Goal: Task Accomplishment & Management: Manage account settings

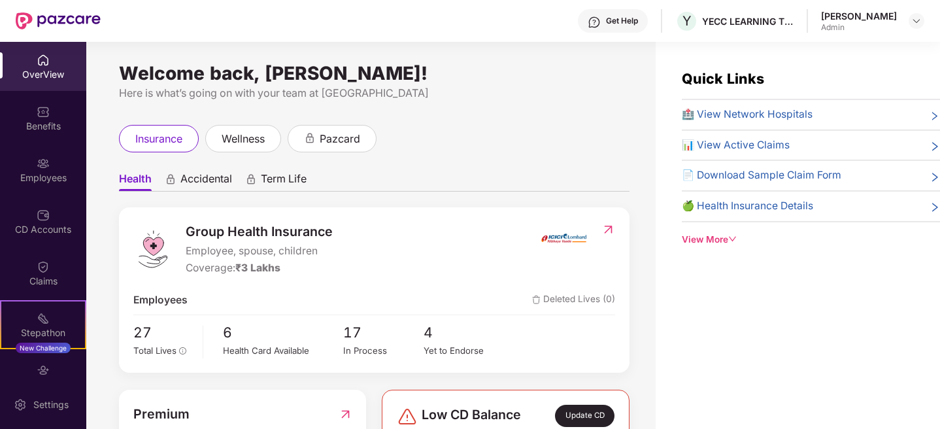
click at [888, 14] on div "[PERSON_NAME]" at bounding box center [859, 16] width 76 height 12
click at [912, 20] on img at bounding box center [916, 21] width 10 height 10
click at [819, 118] on div "[PERSON_NAME]" at bounding box center [844, 113] width 76 height 12
click at [924, 16] on header "Get Help Y YECC LEARNING TECHNOLOGIES PRIVATE LIMITED [PERSON_NAME] Admin" at bounding box center [470, 21] width 940 height 42
click at [922, 16] on div at bounding box center [916, 21] width 16 height 16
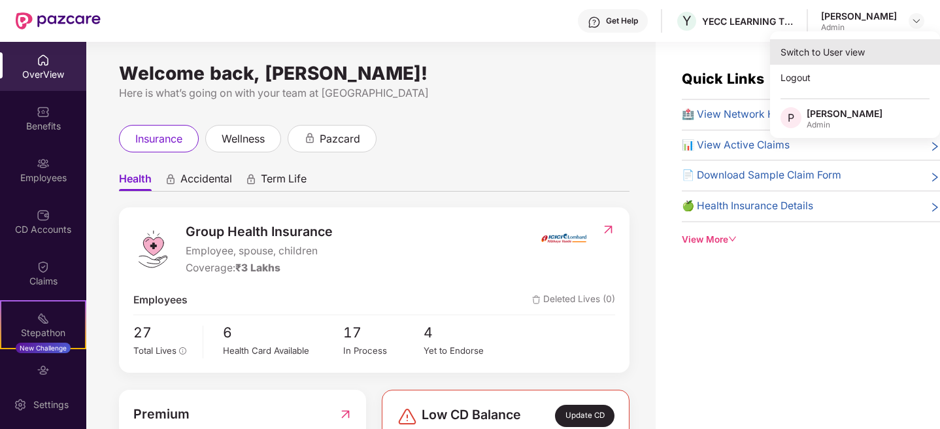
click at [840, 47] on div "Switch to User view" at bounding box center [855, 51] width 170 height 25
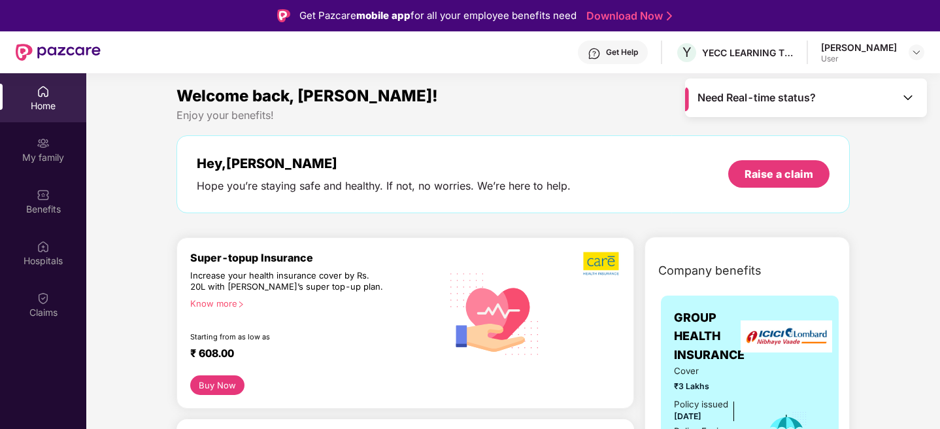
scroll to position [24, 0]
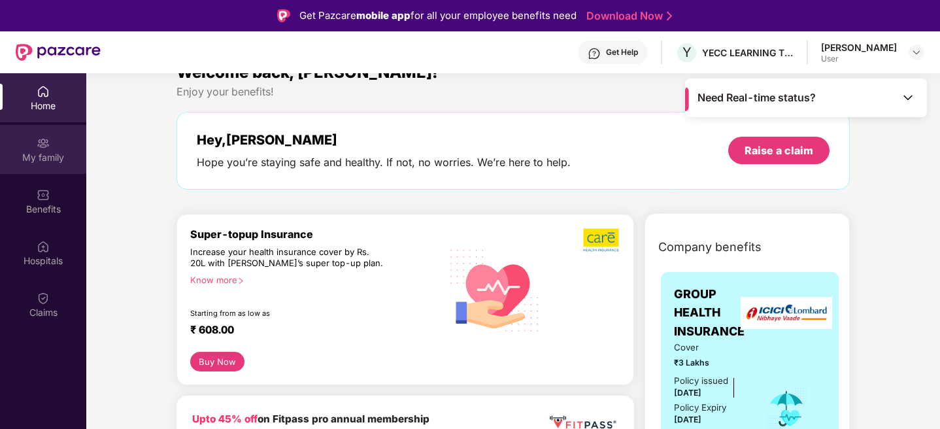
click at [42, 156] on div "My family" at bounding box center [43, 157] width 86 height 13
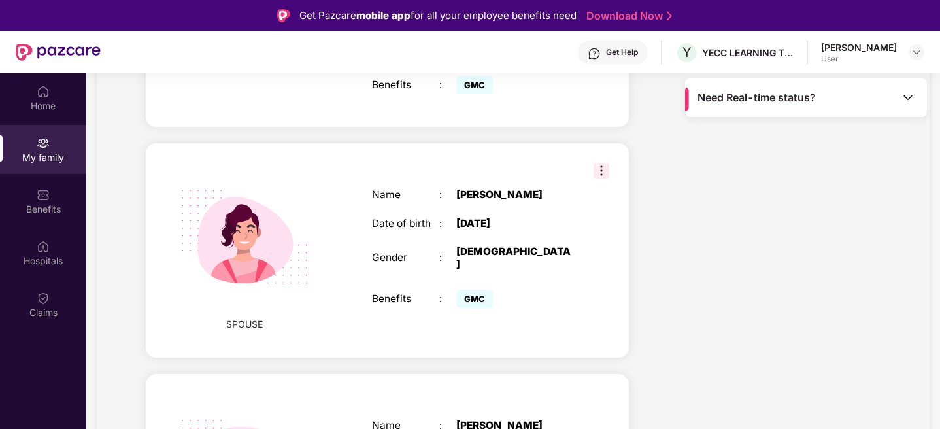
scroll to position [458, 0]
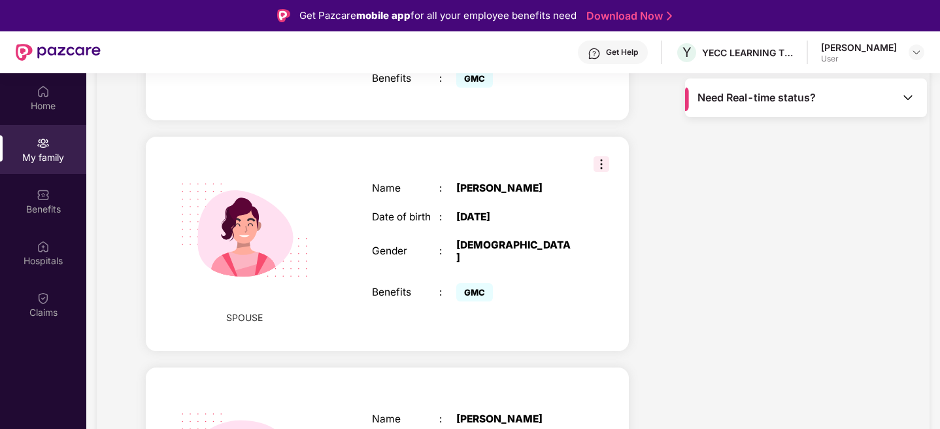
click at [605, 156] on img at bounding box center [601, 164] width 16 height 16
click at [733, 235] on div "Health Cover cover ₹3 Lakhs Policy issued [DATE] Policy Expiry [DATE] Enabled f…" at bounding box center [765, 262] width 252 height 1131
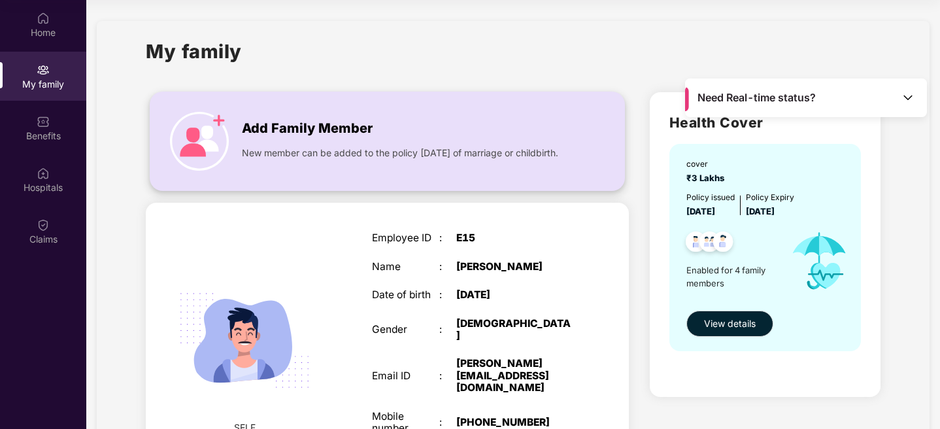
scroll to position [0, 0]
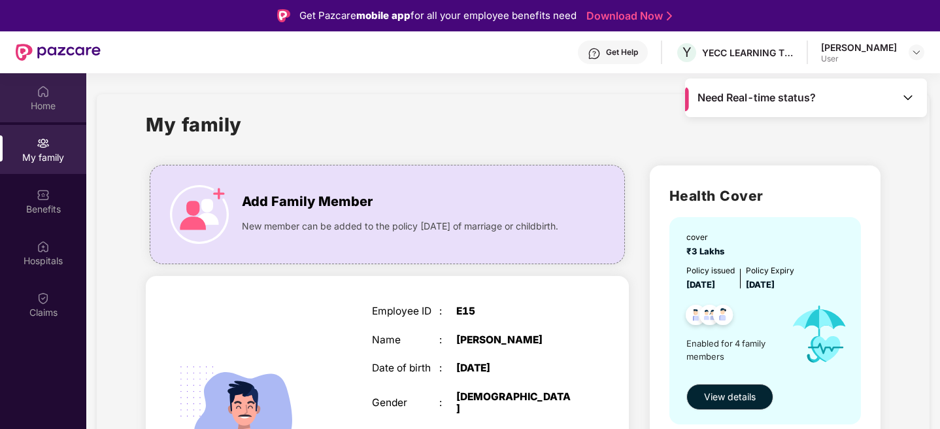
click at [56, 103] on div "Home" at bounding box center [43, 105] width 86 height 13
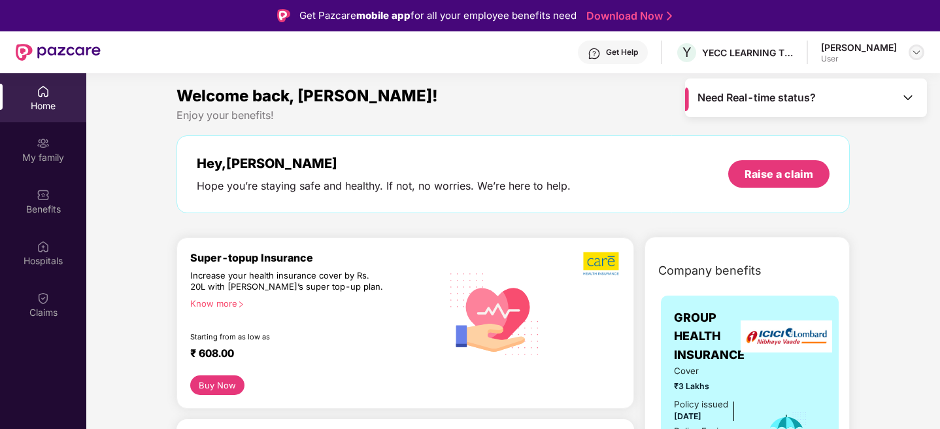
click at [920, 47] on img at bounding box center [916, 52] width 10 height 10
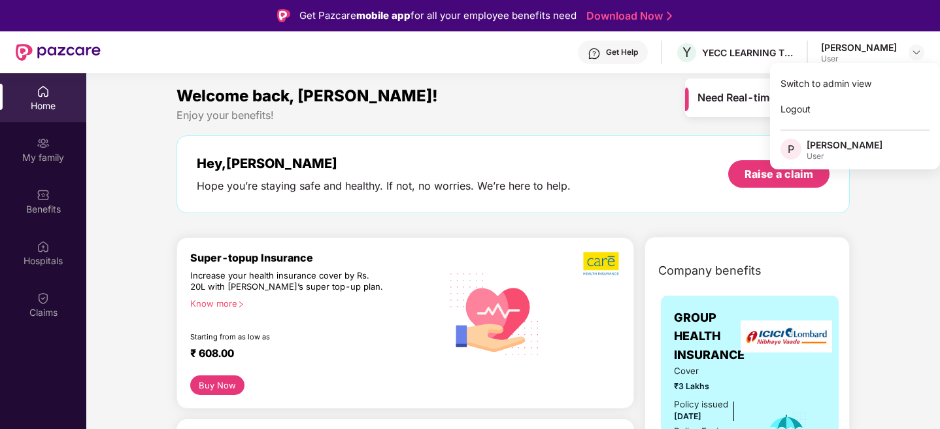
click at [599, 137] on div "Hey, [PERSON_NAME] Hope you’re staying safe and healthy. If not, no worries. We…" at bounding box center [513, 174] width 674 height 78
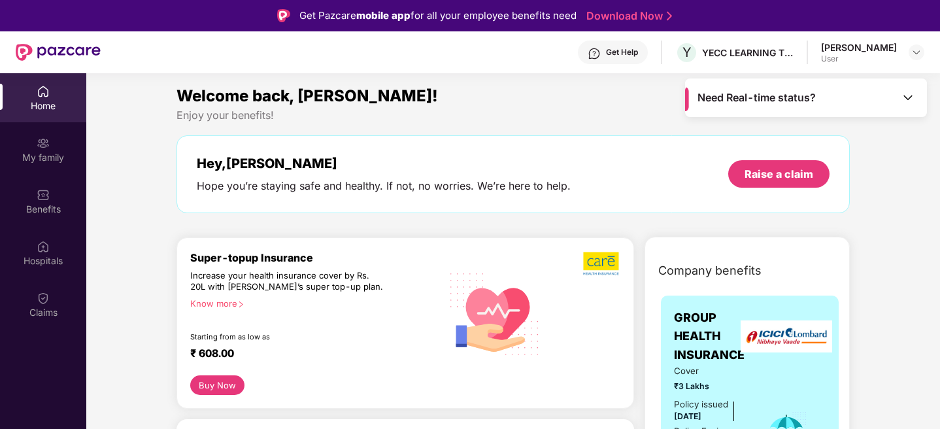
click at [911, 99] on img at bounding box center [907, 97] width 13 height 13
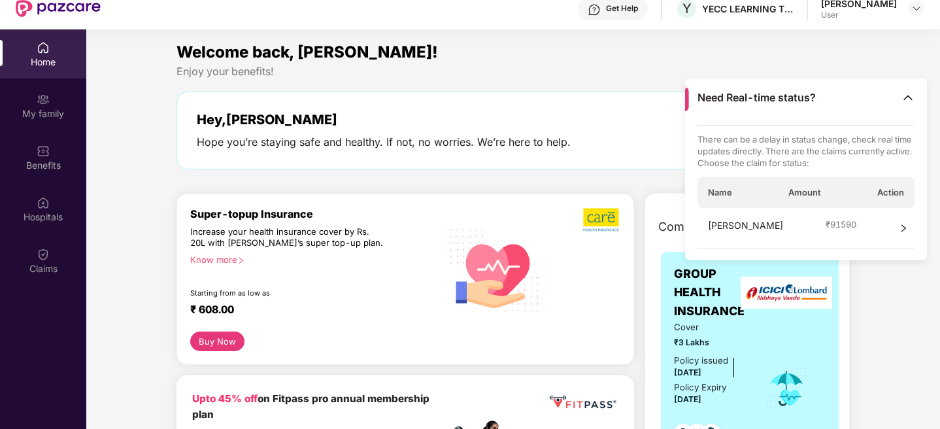
scroll to position [50, 0]
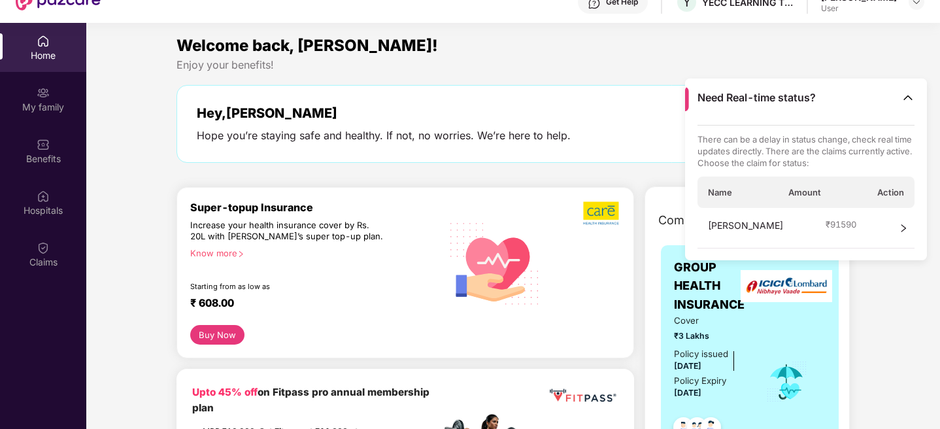
click at [832, 218] on span "₹ 91590" at bounding box center [840, 224] width 31 height 12
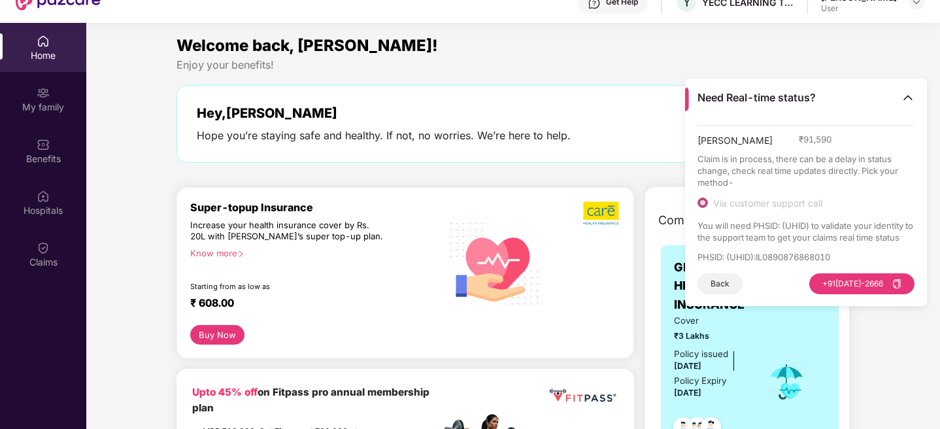
click at [906, 95] on img at bounding box center [907, 97] width 13 height 13
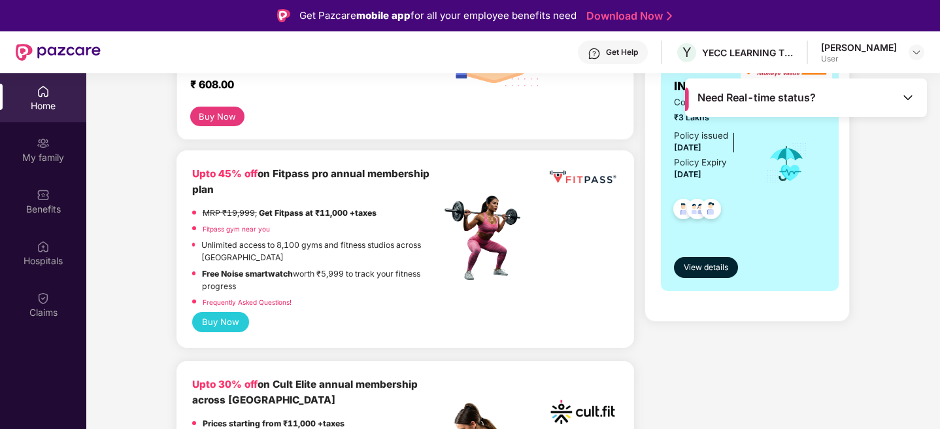
scroll to position [265, 0]
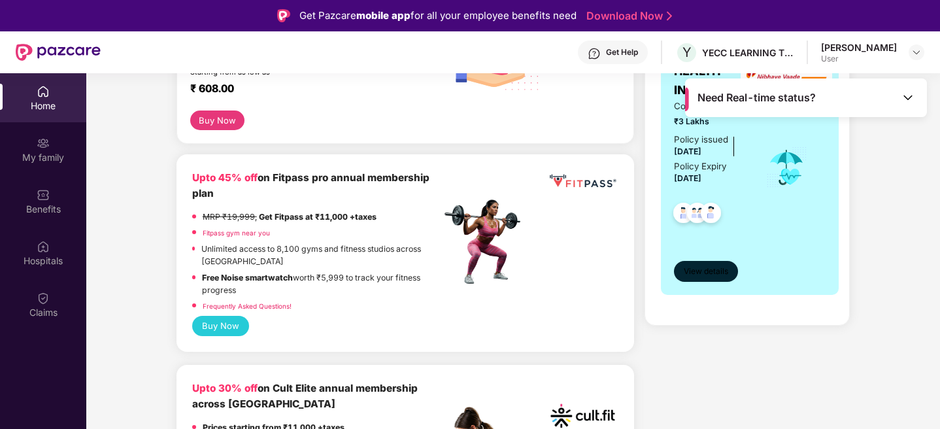
click at [713, 269] on span "View details" at bounding box center [706, 271] width 44 height 12
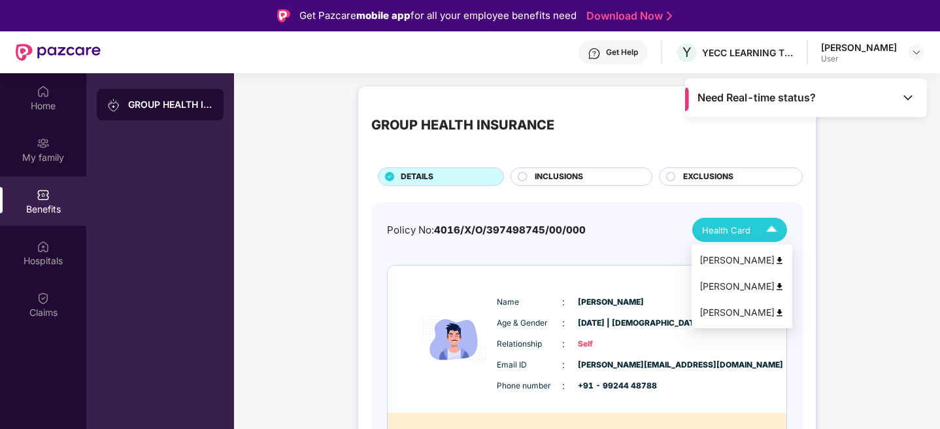
click at [735, 231] on span "Health Card" at bounding box center [726, 230] width 48 height 13
click at [776, 259] on img at bounding box center [779, 261] width 10 height 10
